Goal: Information Seeking & Learning: Learn about a topic

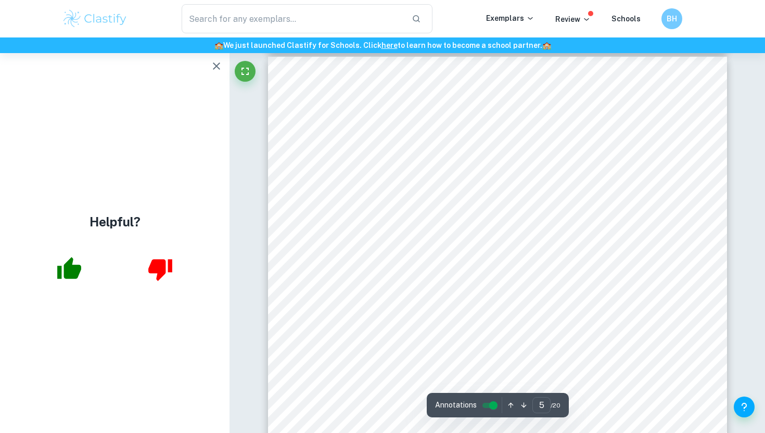
scroll to position [2478, 0]
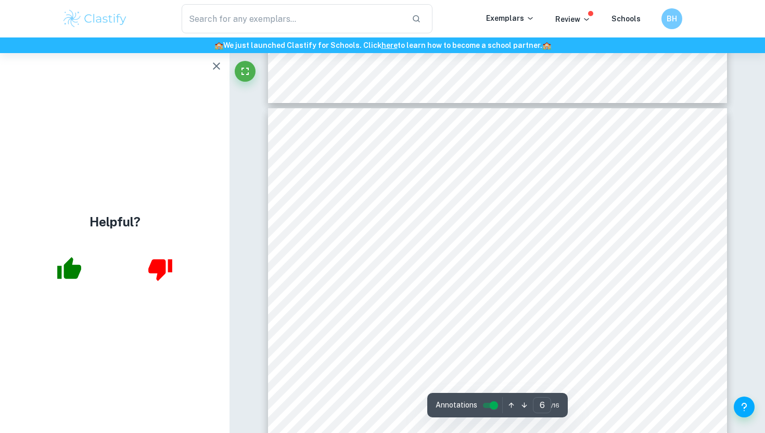
scroll to position [3294, 0]
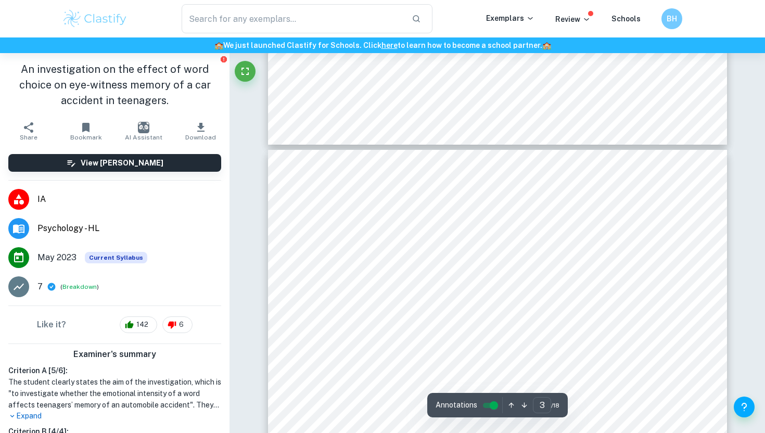
scroll to position [1380, 0]
